Goal: Task Accomplishment & Management: Complete application form

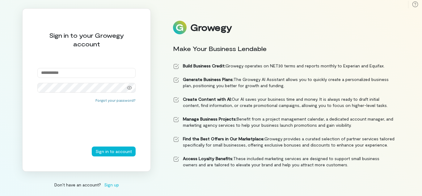
click at [211, 98] on strong "Create Content with AI:" at bounding box center [207, 98] width 49 height 5
click at [86, 98] on div "Forgot your password?" at bounding box center [86, 122] width 98 height 49
click at [86, 42] on div "Sign in to your Growegy account" at bounding box center [86, 39] width 98 height 17
click at [86, 80] on div at bounding box center [86, 80] width 98 height 25
click at [86, 73] on input "email" at bounding box center [86, 73] width 98 height 10
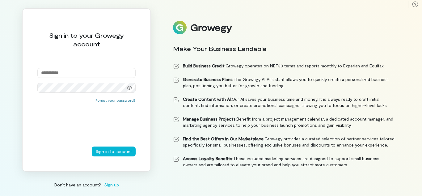
click at [129, 87] on icon at bounding box center [129, 87] width 5 height 5
click at [86, 151] on div "Sign in to account" at bounding box center [86, 151] width 98 height 10
click at [284, 98] on li "Create Content with AI: Our AI saves your business time and money. It is always…" at bounding box center [284, 102] width 222 height 12
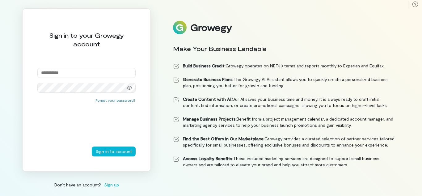
click at [212, 24] on div "Growegy" at bounding box center [210, 27] width 41 height 10
click at [284, 45] on div "Make Your Business Lendable" at bounding box center [284, 48] width 222 height 9
click at [412, 4] on icon at bounding box center [415, 4] width 6 height 6
click at [408, 4] on rect at bounding box center [408, 4] width 0 height 7
click at [415, 4] on icon at bounding box center [415, 4] width 6 height 6
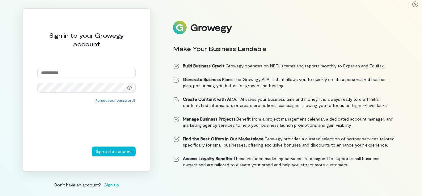
click at [415, 4] on icon at bounding box center [415, 4] width 6 height 6
type input "**********"
click at [86, 73] on input "**********" at bounding box center [86, 73] width 98 height 10
click at [116, 100] on button "Forgot your password?" at bounding box center [115, 100] width 40 height 5
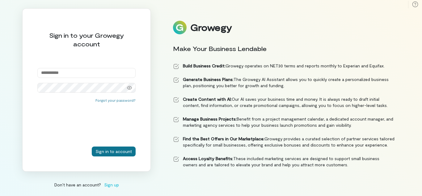
click at [114, 151] on button "Sign in to account" at bounding box center [114, 151] width 44 height 10
click at [211, 98] on strong "Create Content with AI:" at bounding box center [207, 98] width 49 height 5
click at [86, 98] on div "Forgot your password?" at bounding box center [86, 122] width 98 height 49
click at [86, 42] on div "Sign in to your Growegy account" at bounding box center [86, 39] width 98 height 17
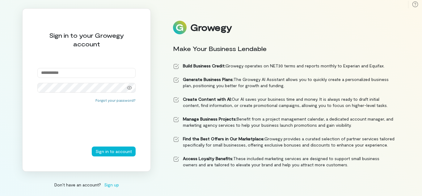
click at [86, 39] on div "Sign in to your Growegy account" at bounding box center [86, 39] width 98 height 17
click at [86, 80] on div at bounding box center [86, 80] width 98 height 25
click at [86, 73] on input "email" at bounding box center [86, 73] width 98 height 10
click at [129, 87] on icon at bounding box center [129, 87] width 5 height 5
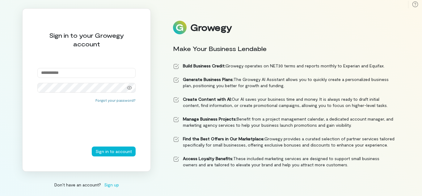
click at [129, 87] on icon at bounding box center [129, 87] width 5 height 5
click at [86, 122] on div "Forgot your password?" at bounding box center [86, 122] width 98 height 49
click at [86, 151] on div "Sign in to account" at bounding box center [86, 151] width 98 height 10
click at [86, 184] on div "Don’t have an account? Sign up" at bounding box center [86, 184] width 128 height 6
click at [284, 98] on li "Create Content with AI: Our AI saves your business time and money. It is always…" at bounding box center [284, 102] width 222 height 12
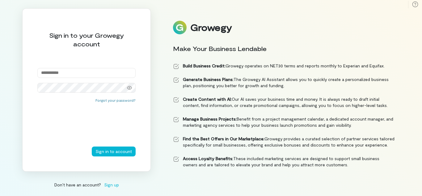
click at [284, 24] on div "Growegy" at bounding box center [284, 28] width 222 height 14
click at [212, 24] on div "Growegy" at bounding box center [210, 27] width 41 height 10
click at [284, 45] on div "Make Your Business Lendable" at bounding box center [284, 48] width 222 height 9
click at [412, 4] on icon at bounding box center [415, 4] width 6 height 6
click at [408, 4] on rect at bounding box center [408, 4] width 0 height 7
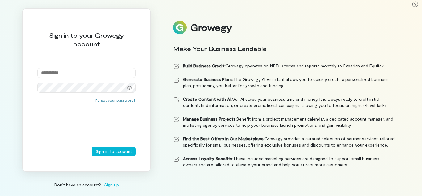
click at [415, 4] on icon at bounding box center [415, 4] width 6 height 6
